Goal: Find specific page/section: Find specific page/section

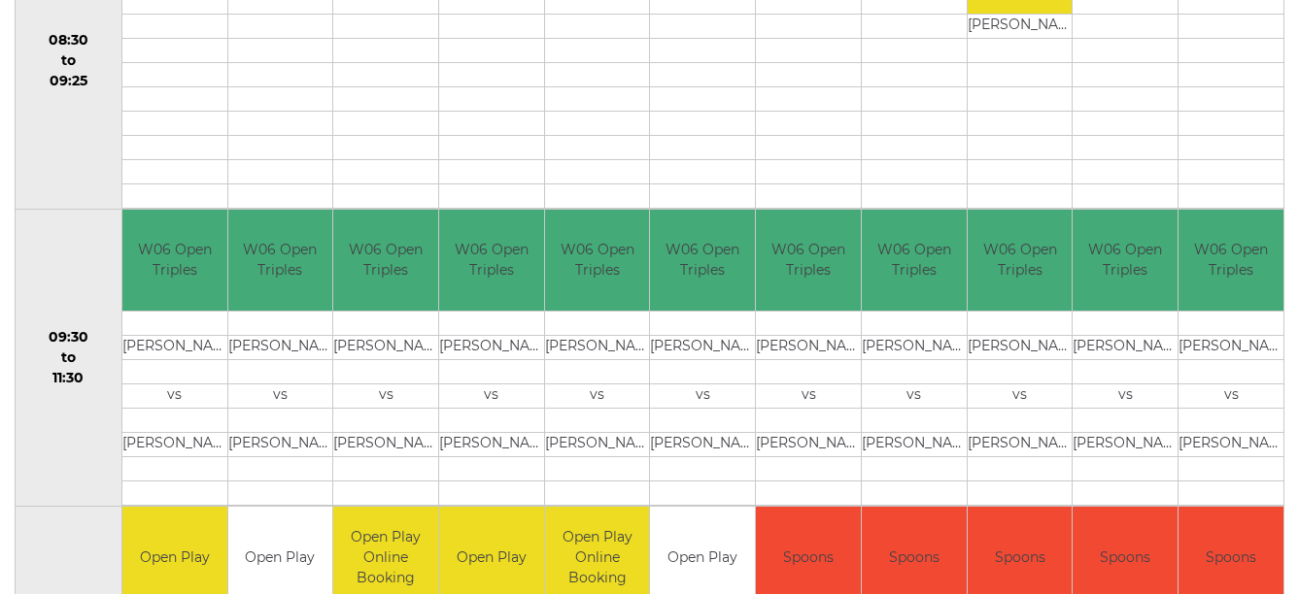
scroll to position [518, 0]
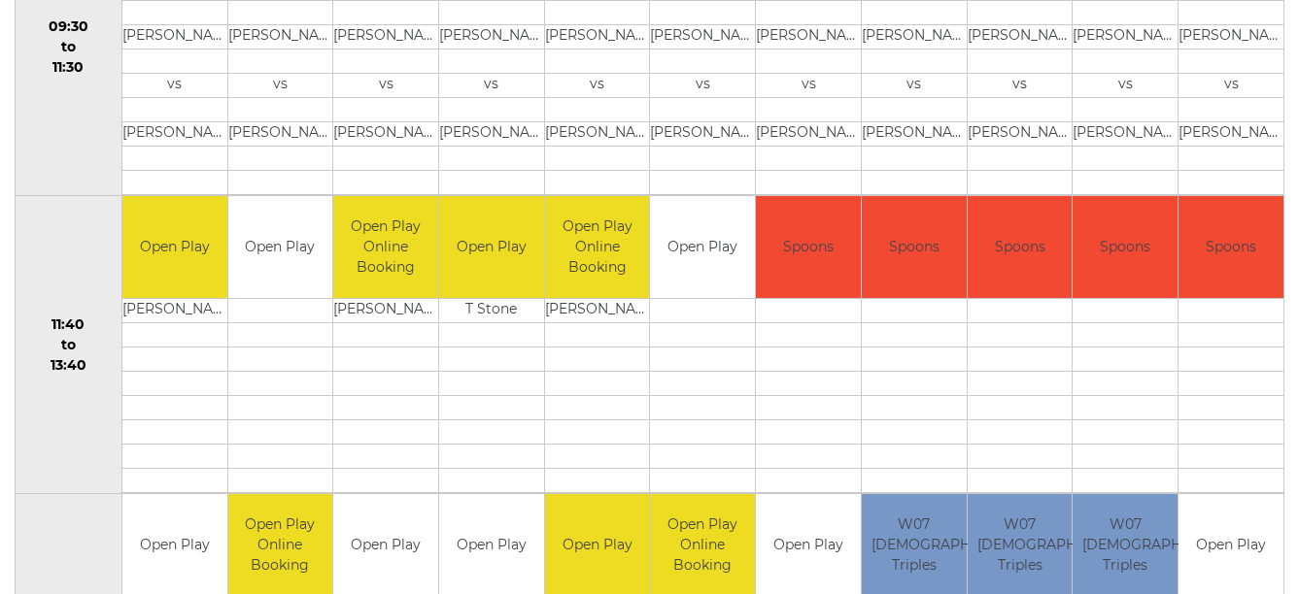
scroll to position [854, 0]
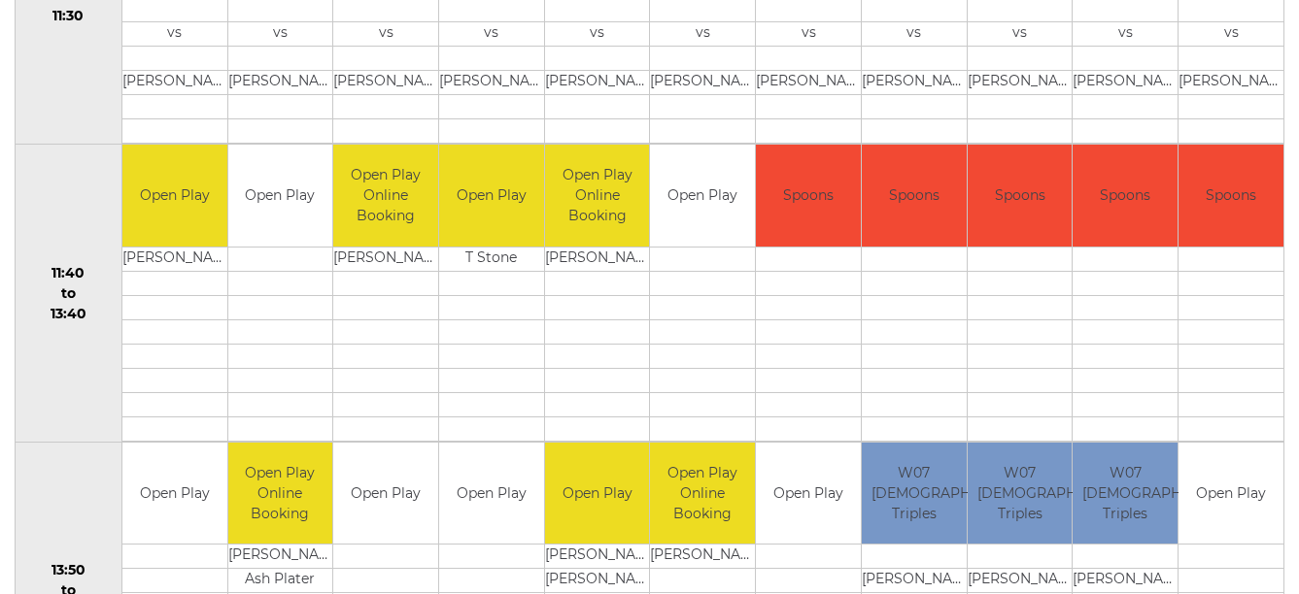
click at [1297, 591] on div "Bowls Club Diary [DATE] Choose date Book a match [DATE] Previous Next Time/Rink…" at bounding box center [649, 466] width 1299 height 2335
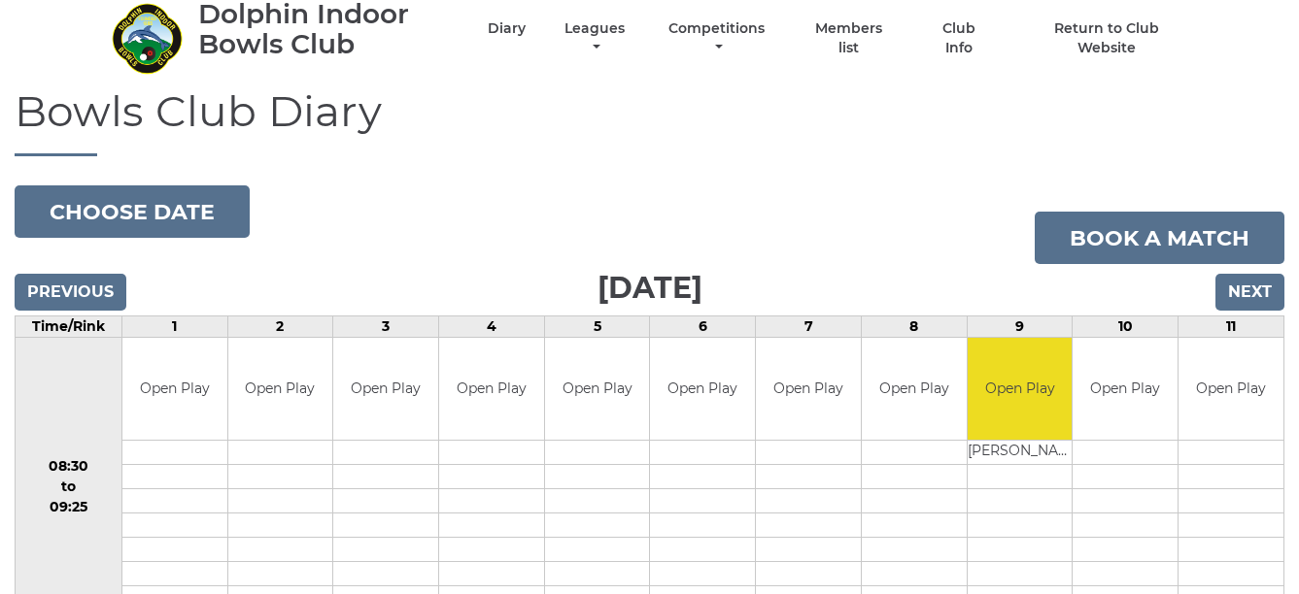
scroll to position [0, 0]
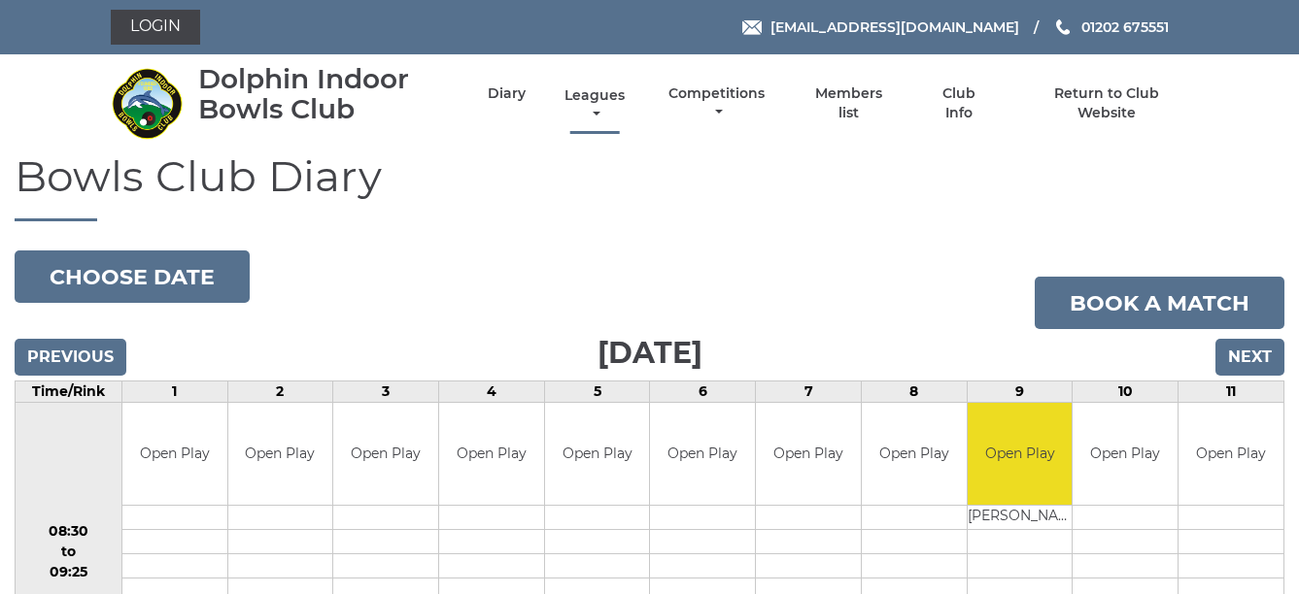
click at [629, 101] on link "Leagues" at bounding box center [594, 105] width 70 height 38
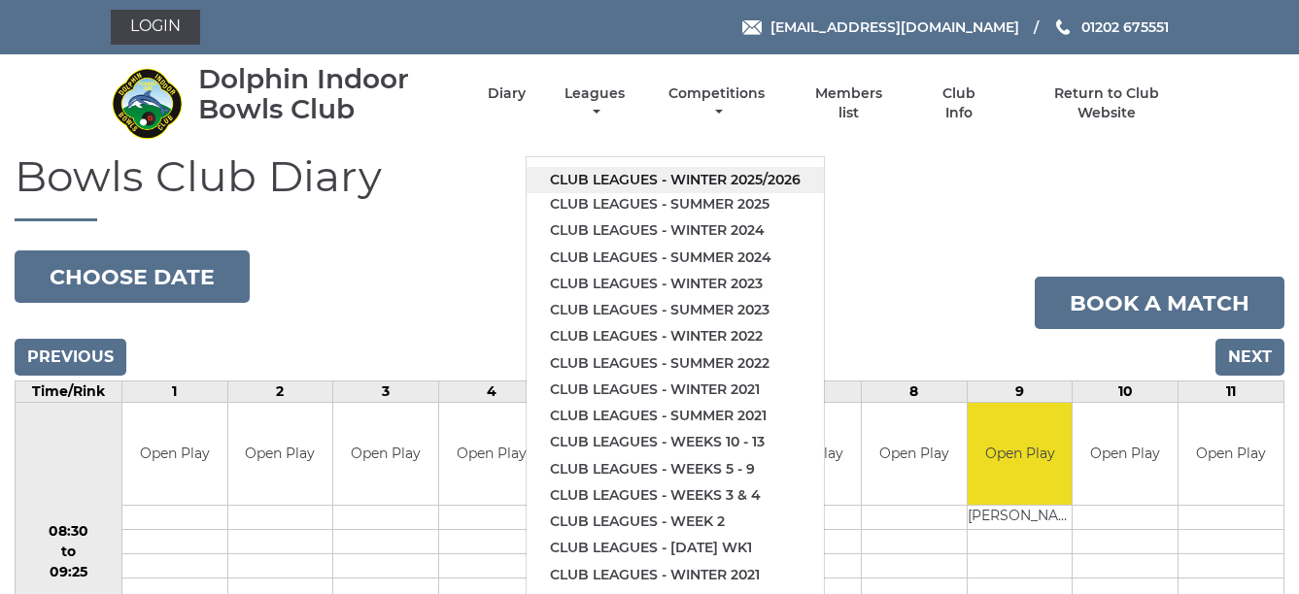
click at [713, 167] on link "Club leagues - Winter 2025/2026" at bounding box center [674, 180] width 297 height 26
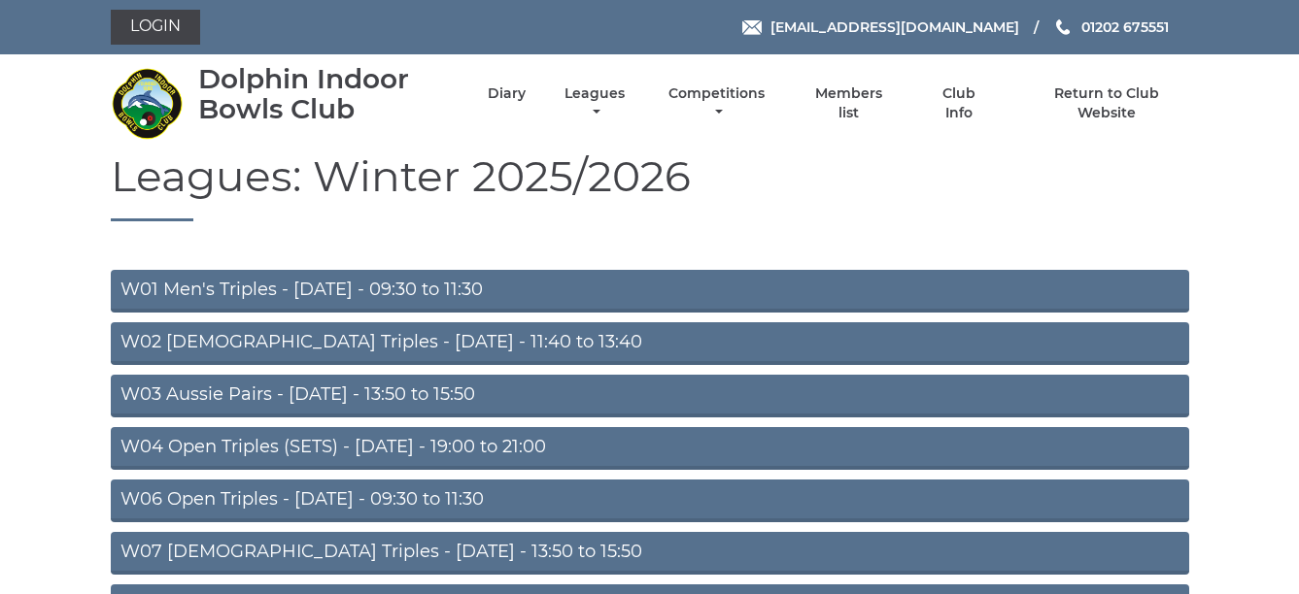
click at [593, 440] on link "W04 Open Triples (SETS) - [DATE] - 19:00 to 21:00" at bounding box center [650, 448] width 1078 height 43
